Goal: Information Seeking & Learning: Learn about a topic

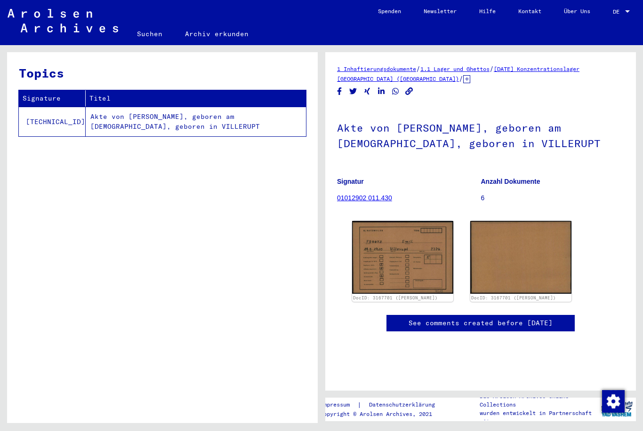
click at [409, 261] on img at bounding box center [402, 257] width 101 height 73
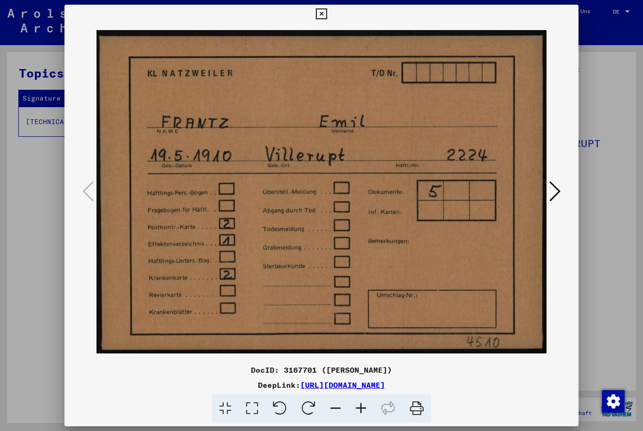
click at [557, 189] on icon at bounding box center [554, 191] width 11 height 23
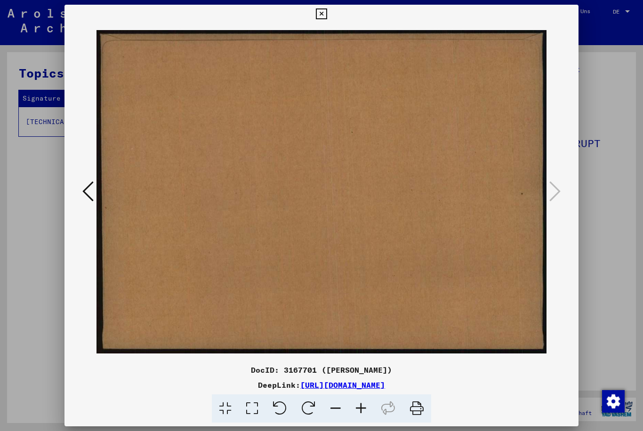
click at [89, 198] on icon at bounding box center [87, 191] width 11 height 23
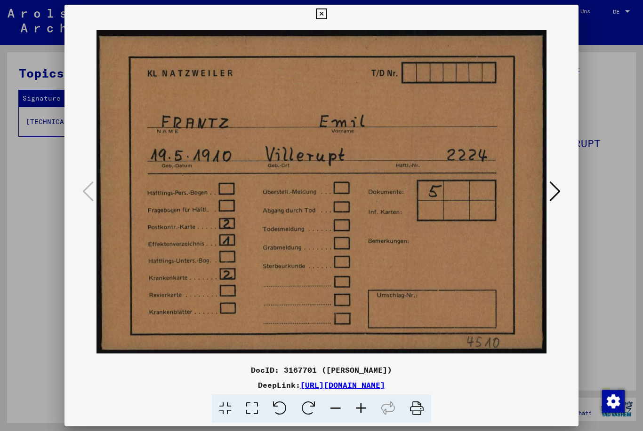
click at [554, 187] on icon at bounding box center [554, 191] width 11 height 23
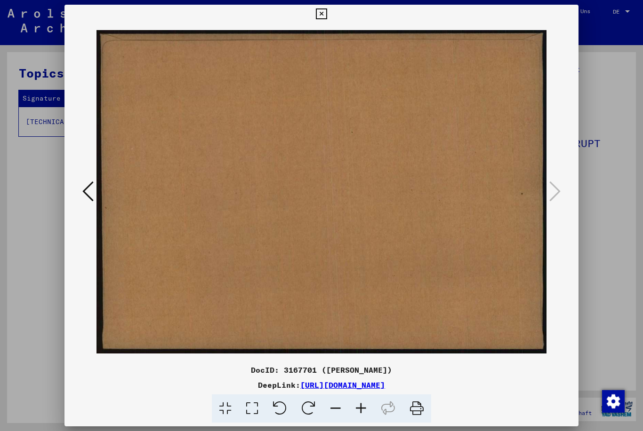
click at [327, 19] on icon at bounding box center [321, 13] width 11 height 11
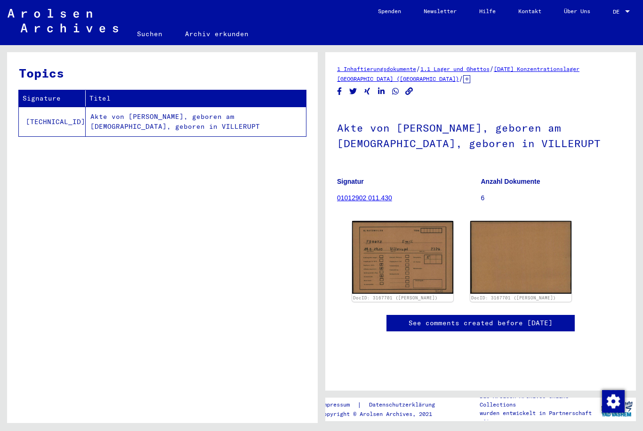
click at [383, 196] on link "01012902 011.430" at bounding box center [364, 198] width 55 height 8
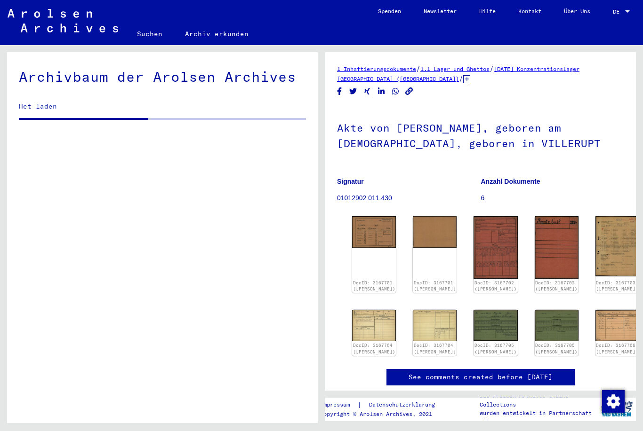
scroll to position [18460, 0]
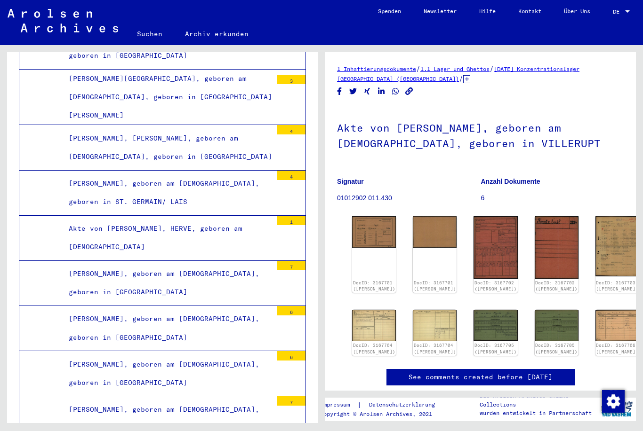
click at [473, 245] on img at bounding box center [495, 247] width 44 height 63
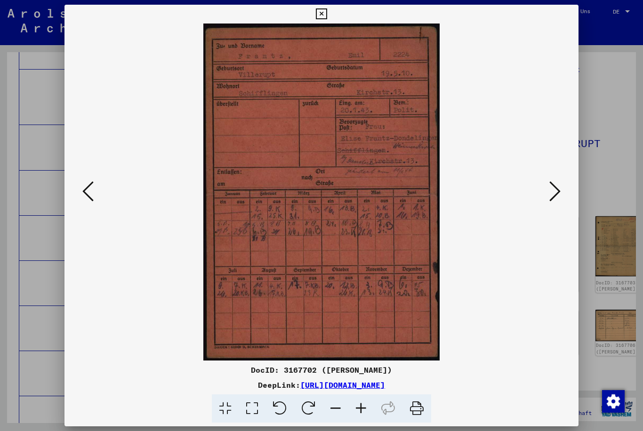
click at [560, 191] on icon at bounding box center [554, 191] width 11 height 23
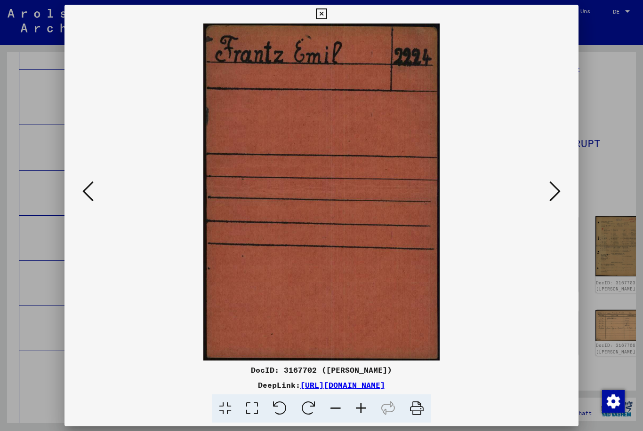
click at [557, 195] on icon at bounding box center [554, 191] width 11 height 23
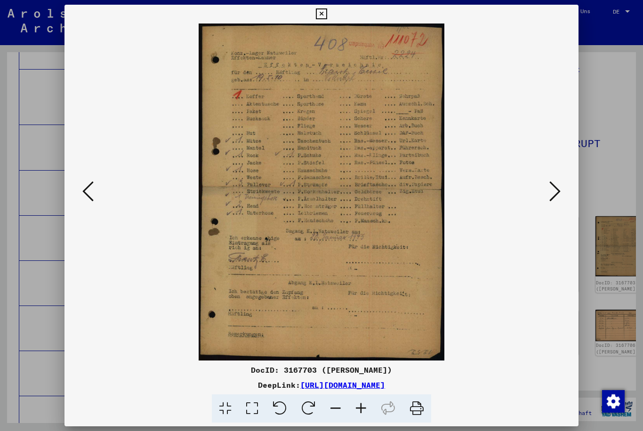
click at [557, 196] on icon at bounding box center [554, 191] width 11 height 23
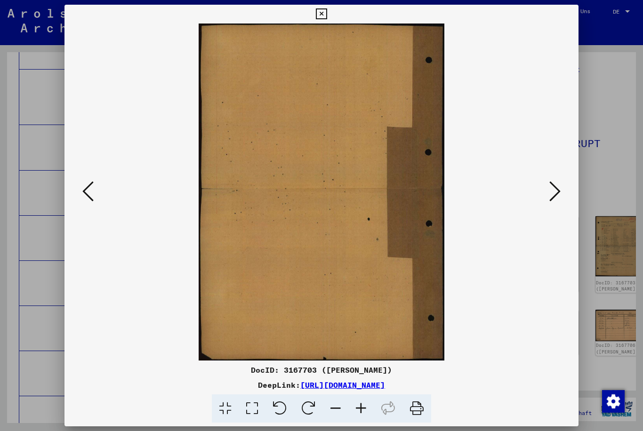
click at [558, 194] on icon at bounding box center [554, 191] width 11 height 23
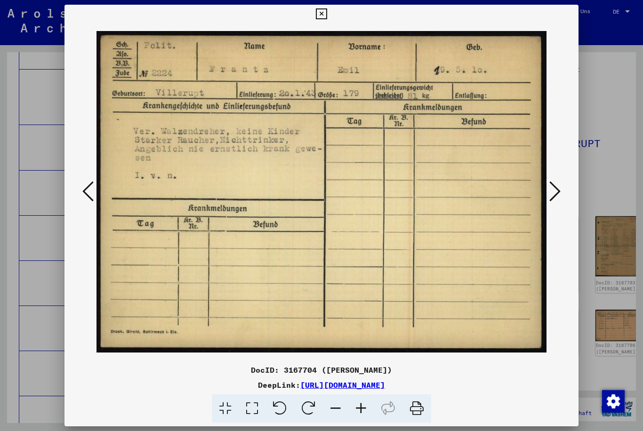
click at [562, 191] on button at bounding box center [554, 192] width 17 height 27
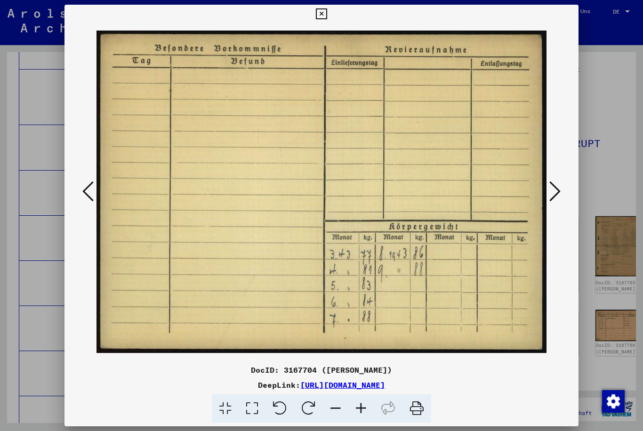
click at [559, 187] on icon at bounding box center [554, 191] width 11 height 23
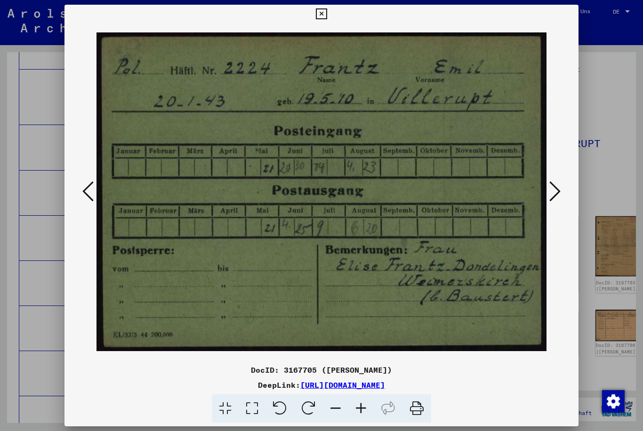
click at [558, 190] on icon at bounding box center [554, 191] width 11 height 23
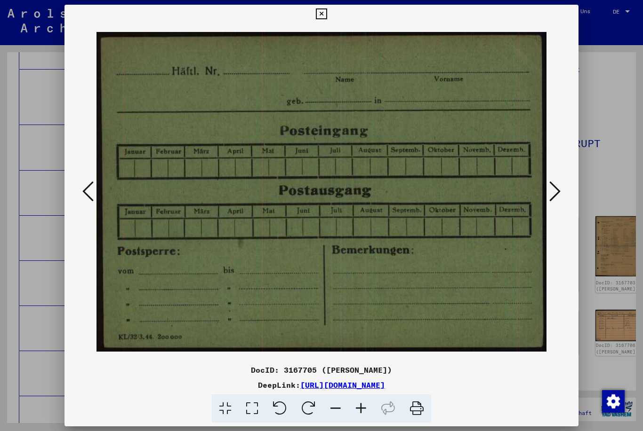
click at [558, 195] on icon at bounding box center [554, 191] width 11 height 23
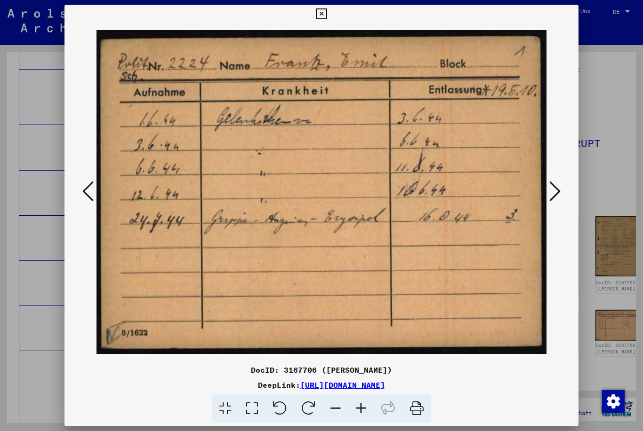
click at [563, 182] on button at bounding box center [554, 192] width 17 height 27
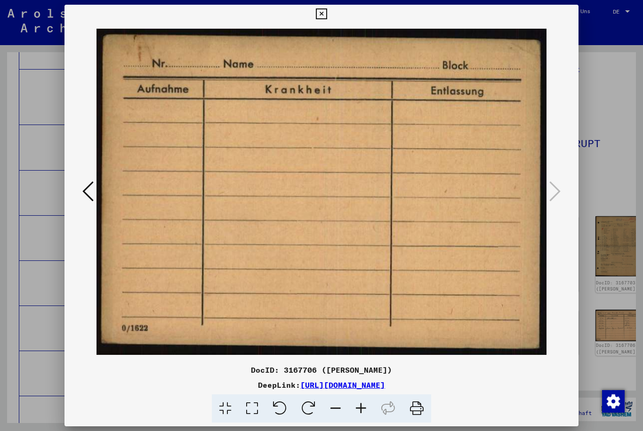
click at [580, 19] on div at bounding box center [321, 215] width 643 height 431
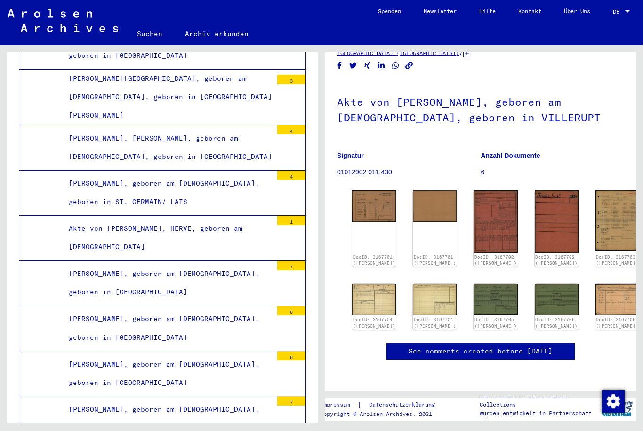
scroll to position [32, 0]
click at [366, 317] on link "DocID: 3167704 ([PERSON_NAME])" at bounding box center [374, 323] width 42 height 12
